Goal: Task Accomplishment & Management: Manage account settings

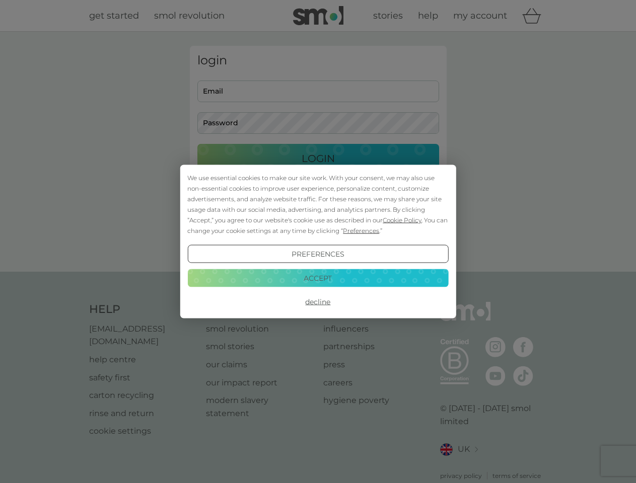
click at [402, 220] on span "Cookie Policy" at bounding box center [402, 221] width 39 height 8
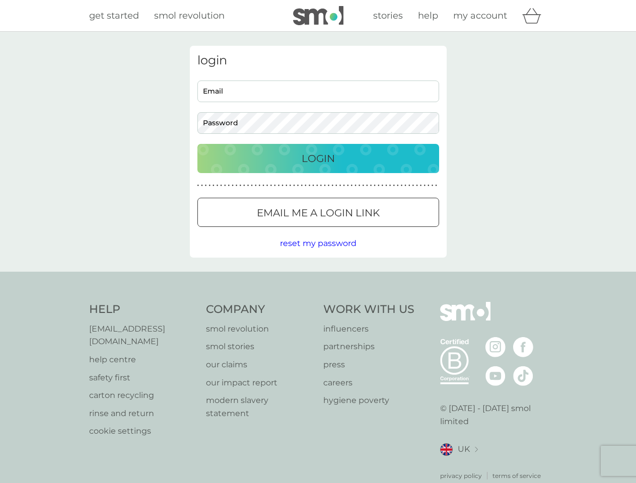
click at [360, 231] on div "login Email Password Login ● ● ● ● ● ● ● ● ● ● ● ● ● ● ● ● ● ● ● ● ● ● ● ● ● ● …" at bounding box center [318, 152] width 257 height 212
click at [318, 254] on div "login Email Password Login ● ● ● ● ● ● ● ● ● ● ● ● ● ● ● ● ● ● ● ● ● ● ● ● ● ● …" at bounding box center [318, 152] width 257 height 212
click at [318, 302] on div "Help [EMAIL_ADDRESS][DOMAIN_NAME] help centre safety first carton recycling rin…" at bounding box center [318, 391] width 458 height 179
click at [318, 278] on div "Help [EMAIL_ADDRESS][DOMAIN_NAME] help centre safety first carton recycling rin…" at bounding box center [318, 391] width 636 height 239
